Goal: Information Seeking & Learning: Learn about a topic

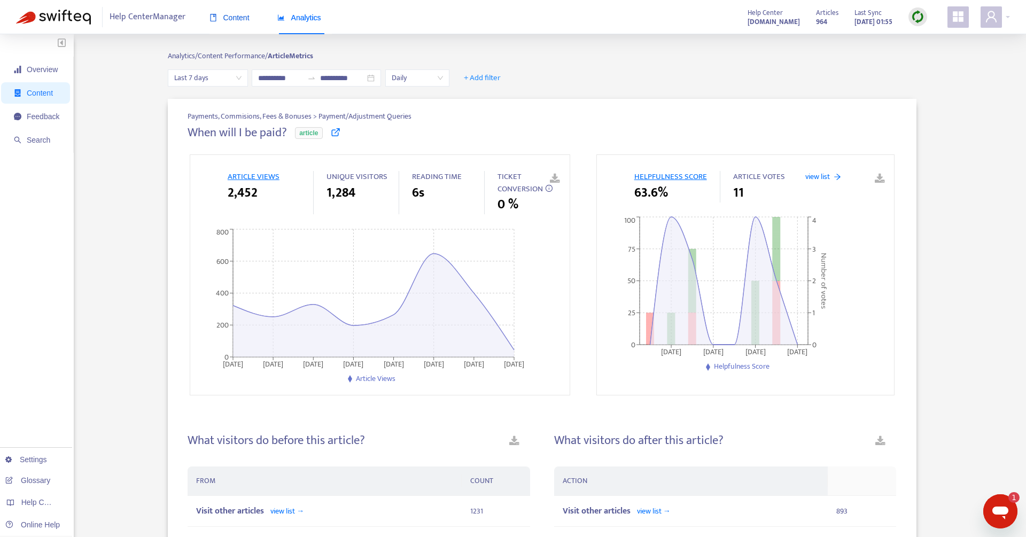
click at [237, 20] on span "Content" at bounding box center [229, 17] width 40 height 9
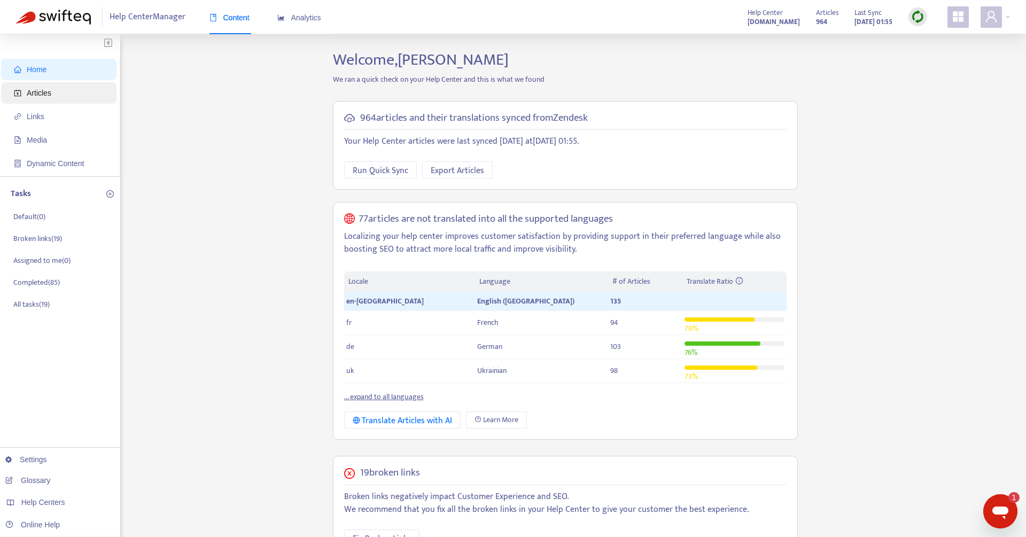
click at [39, 89] on span "Articles" at bounding box center [39, 93] width 25 height 9
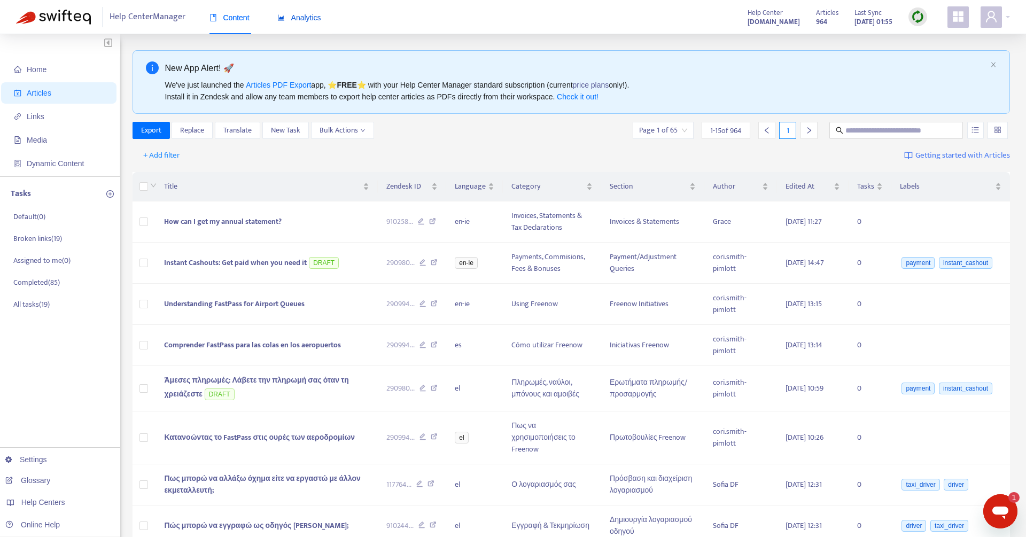
click at [304, 14] on span "Analytics" at bounding box center [299, 17] width 44 height 9
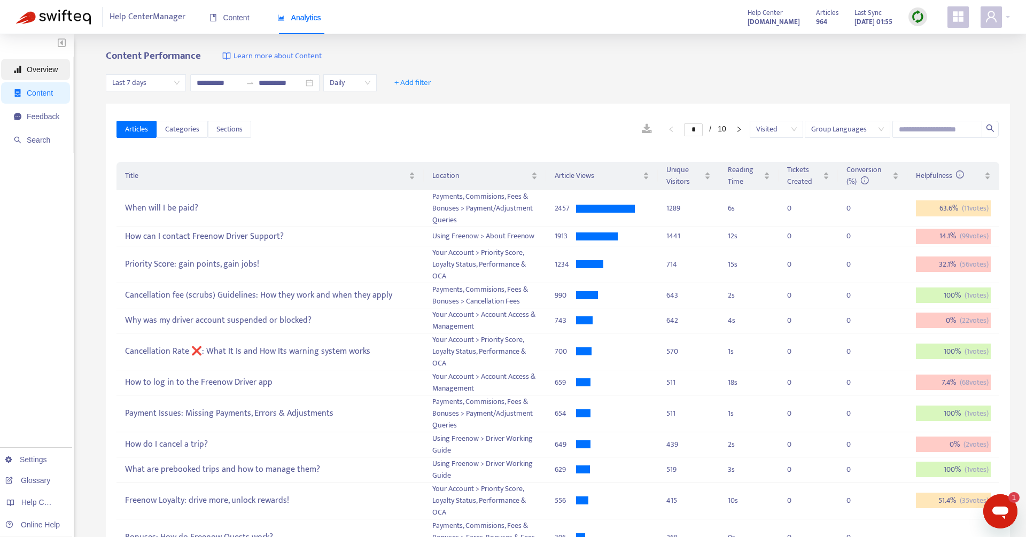
click at [45, 65] on span "Overview" at bounding box center [42, 69] width 31 height 9
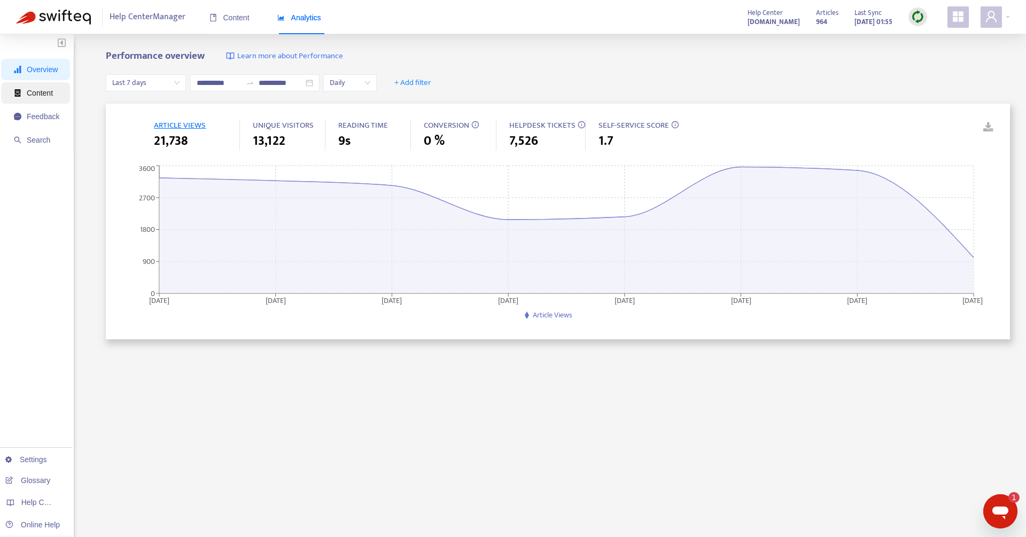
click at [34, 99] on span "Content" at bounding box center [36, 92] width 45 height 21
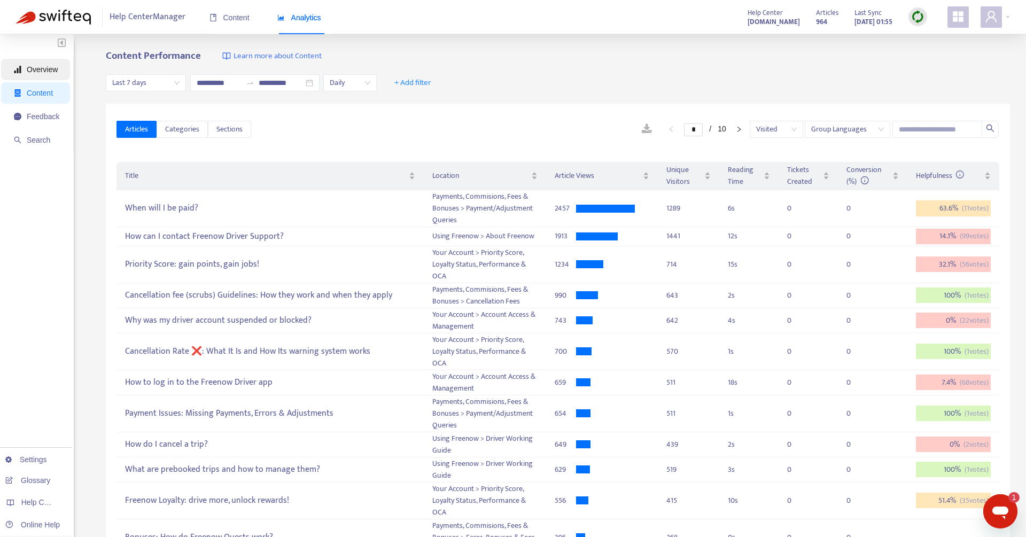
click at [42, 65] on span "Overview" at bounding box center [42, 69] width 31 height 9
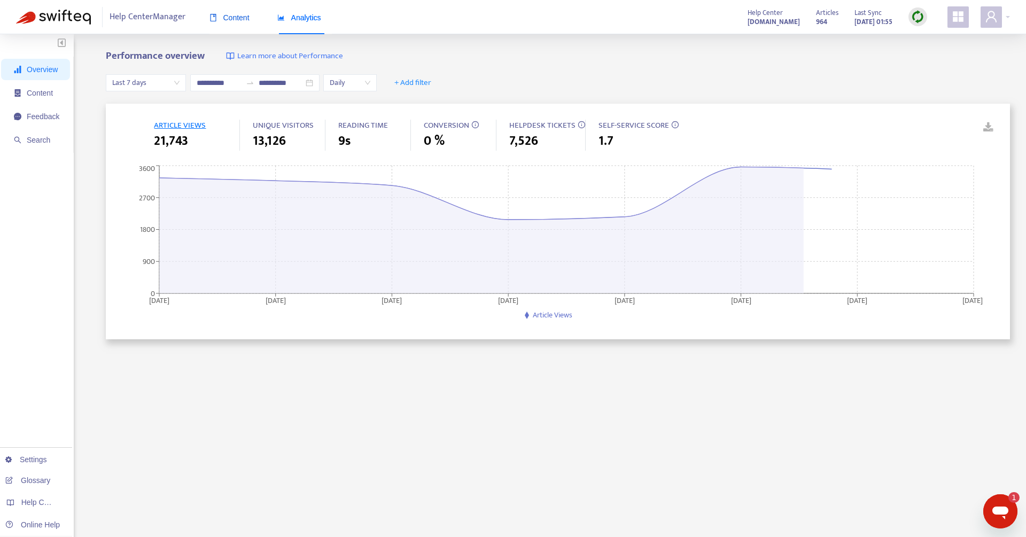
click at [234, 16] on span "Content" at bounding box center [229, 17] width 40 height 9
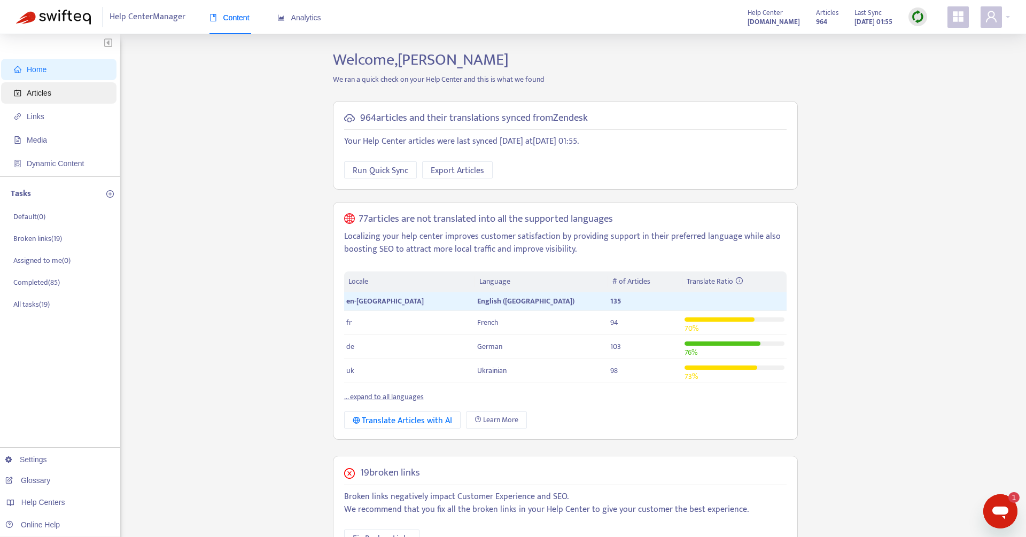
click at [97, 90] on span "Articles" at bounding box center [61, 92] width 94 height 21
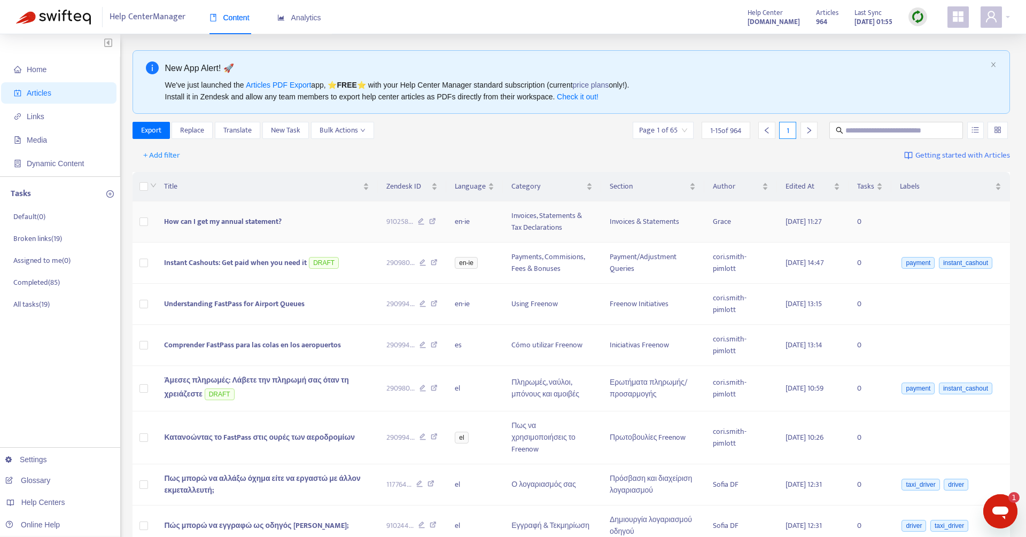
click at [150, 221] on td at bounding box center [145, 221] width 24 height 41
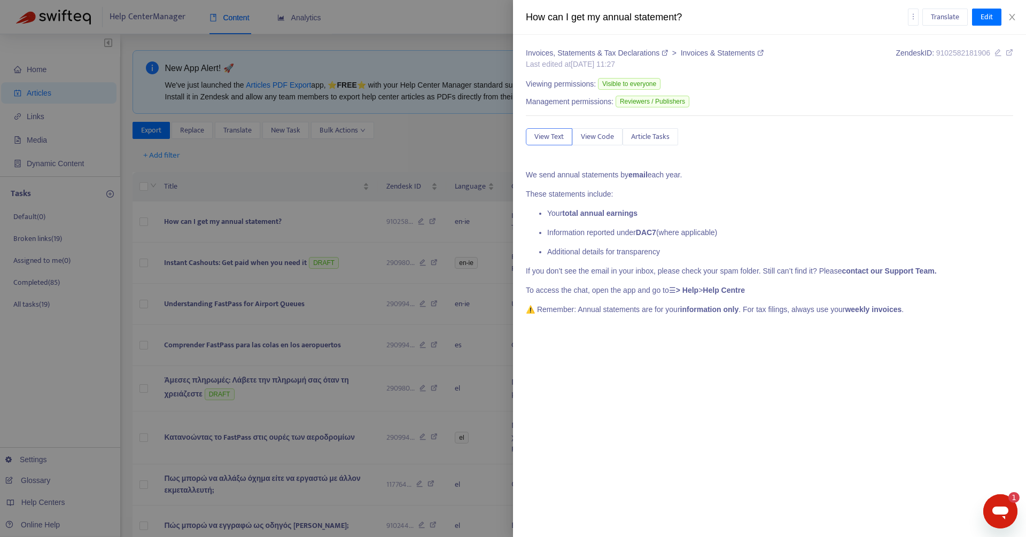
click at [273, 182] on div at bounding box center [513, 268] width 1026 height 537
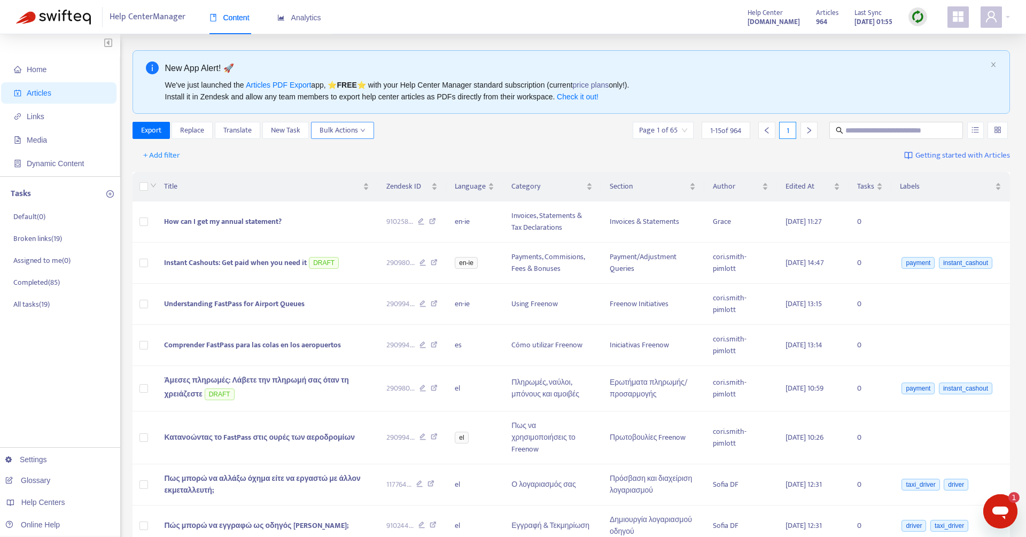
click at [363, 126] on span "Bulk Actions" at bounding box center [343, 131] width 46 height 12
click at [510, 148] on div "+ Add filter Getting started with Articles" at bounding box center [572, 155] width 878 height 25
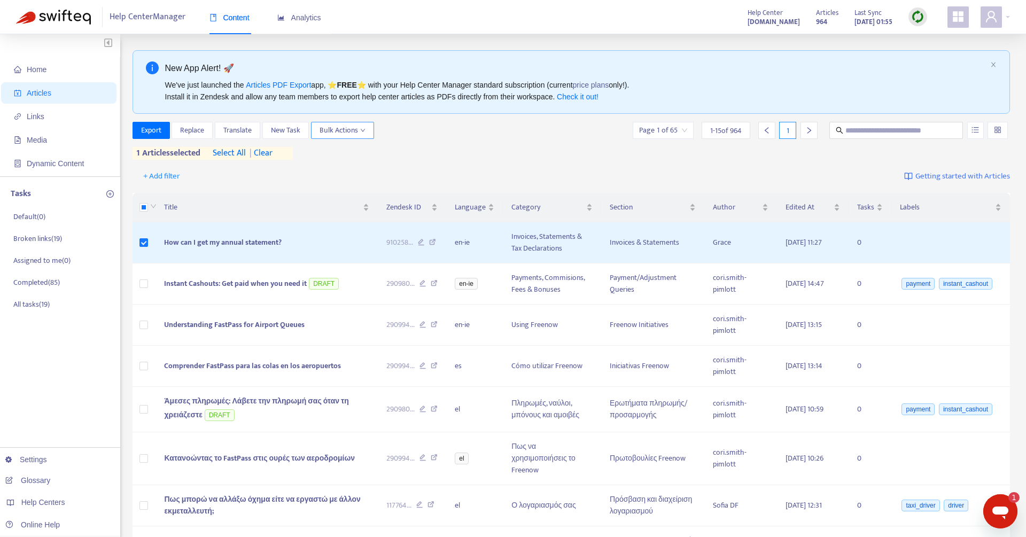
click at [370, 131] on button "Bulk Actions" at bounding box center [342, 130] width 63 height 17
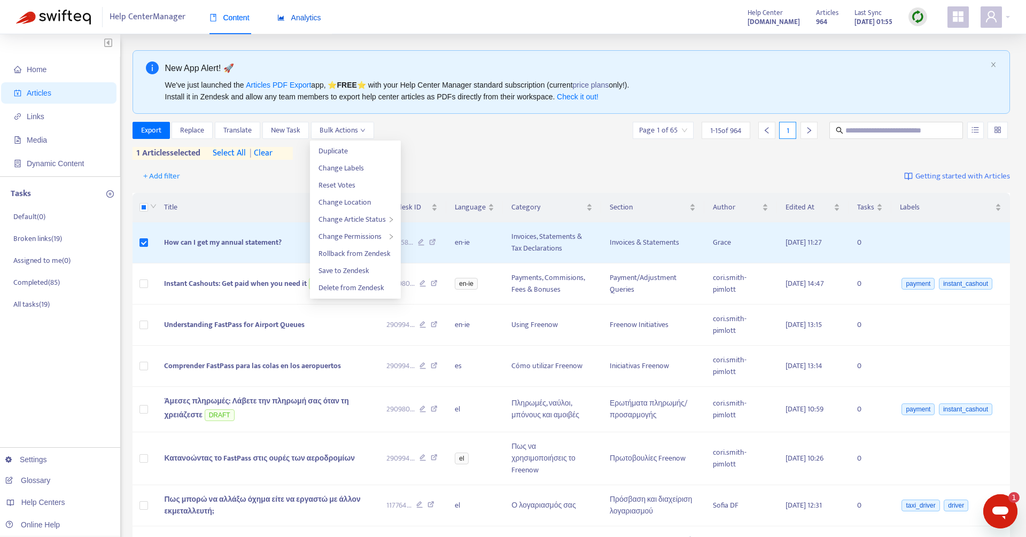
click at [313, 12] on div "Analytics" at bounding box center [299, 18] width 44 height 12
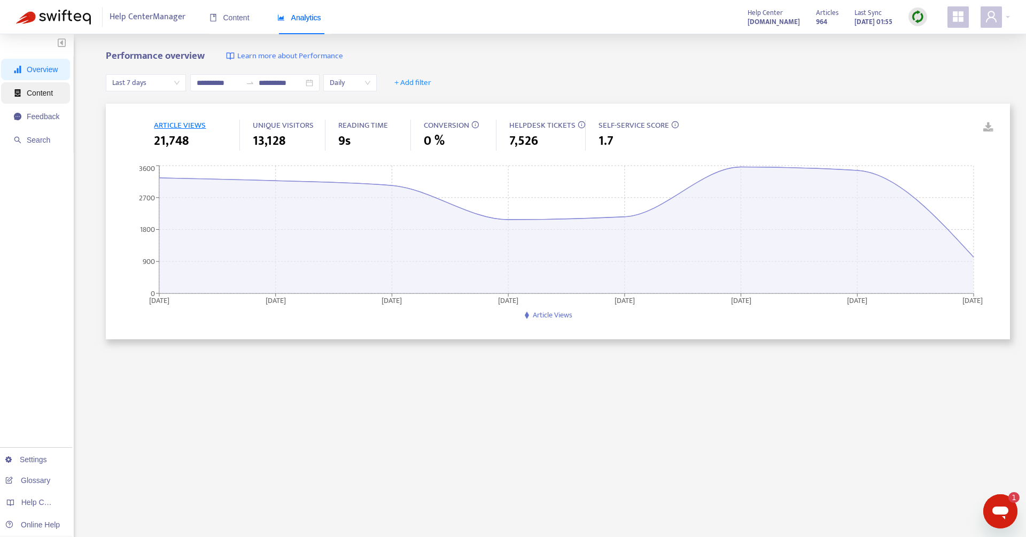
click at [28, 95] on span "Content" at bounding box center [40, 93] width 26 height 9
